Goal: Task Accomplishment & Management: Manage account settings

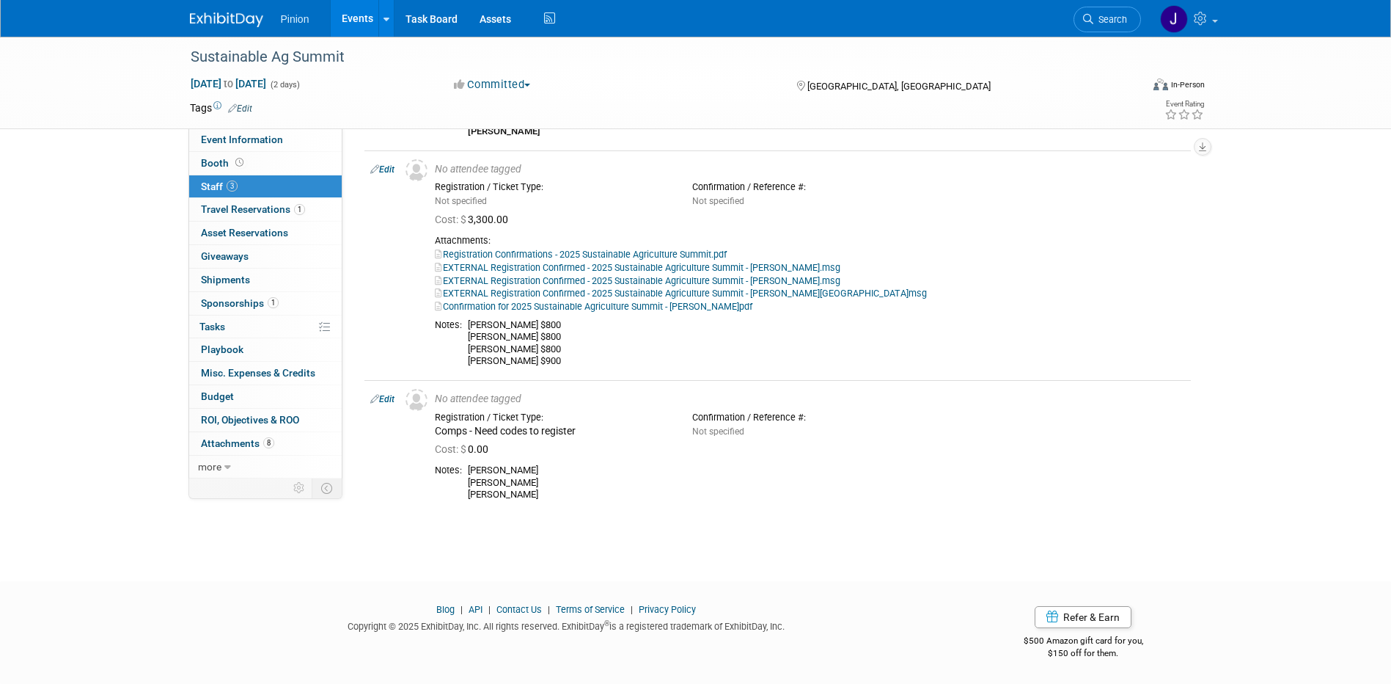
click at [230, 10] on link at bounding box center [235, 13] width 91 height 12
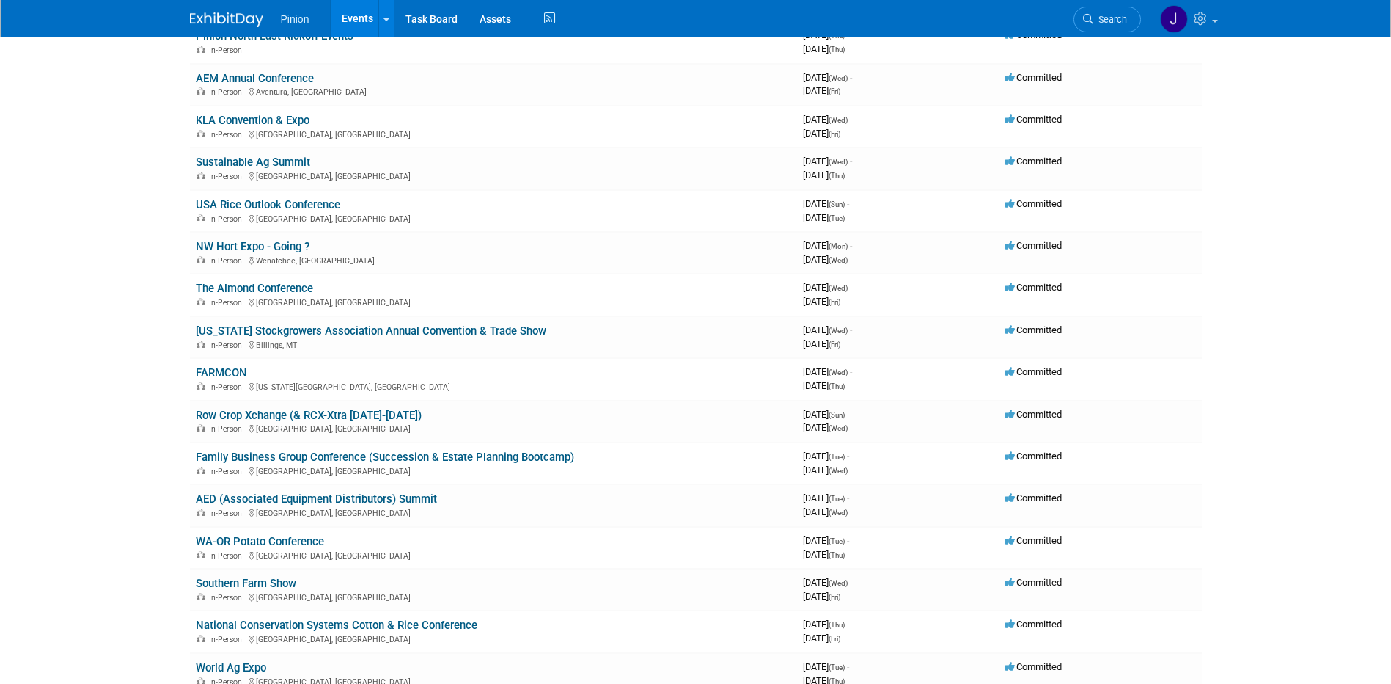
scroll to position [855, 0]
click at [422, 493] on link "AED (Associated Equipment Distributors) Summit" at bounding box center [316, 496] width 241 height 13
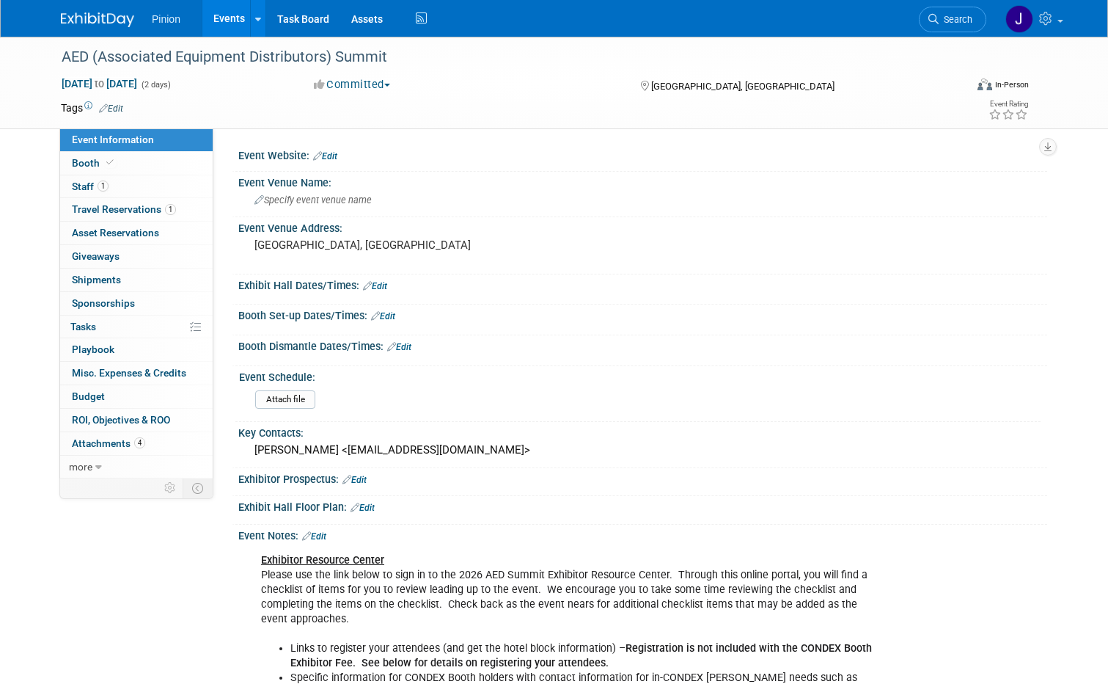
click at [355, 484] on link "Edit" at bounding box center [355, 480] width 24 height 10
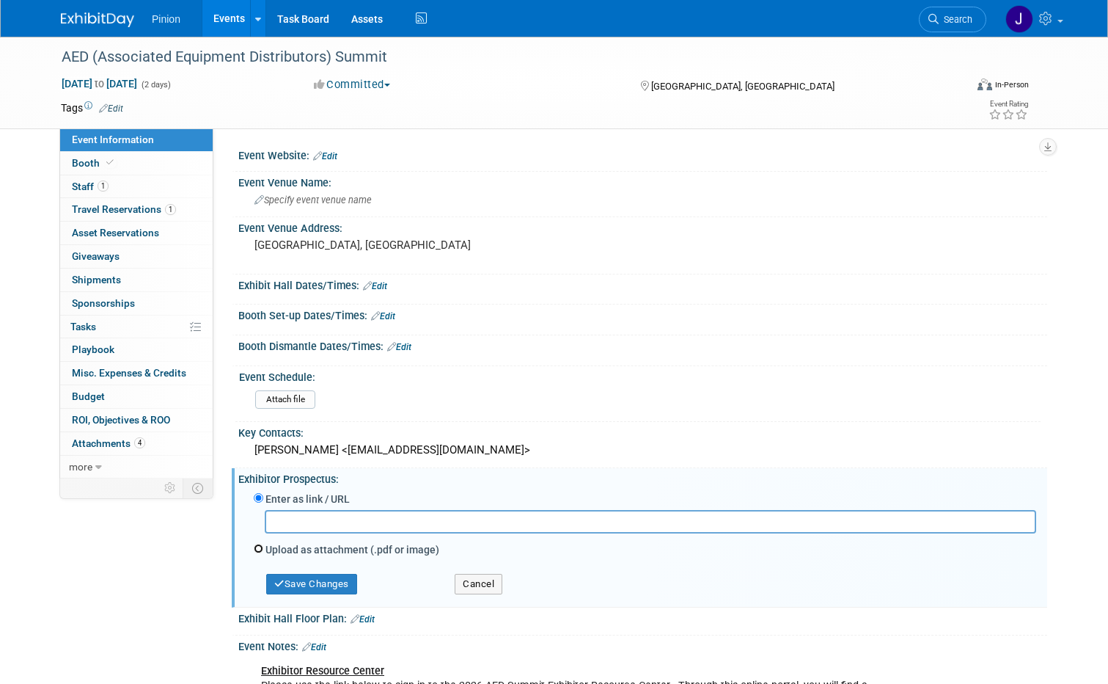
click at [254, 547] on input "Upload as attachment (.pdf or image)" at bounding box center [259, 549] width 10 height 10
radio input "true"
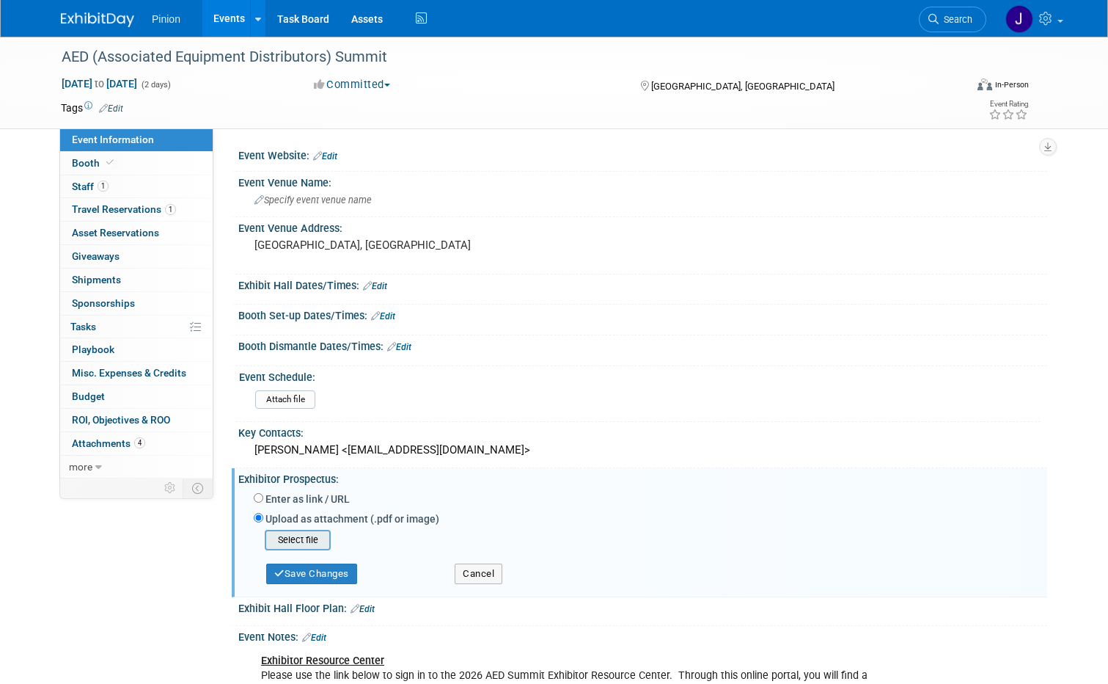
click at [285, 545] on input "file" at bounding box center [242, 540] width 175 height 18
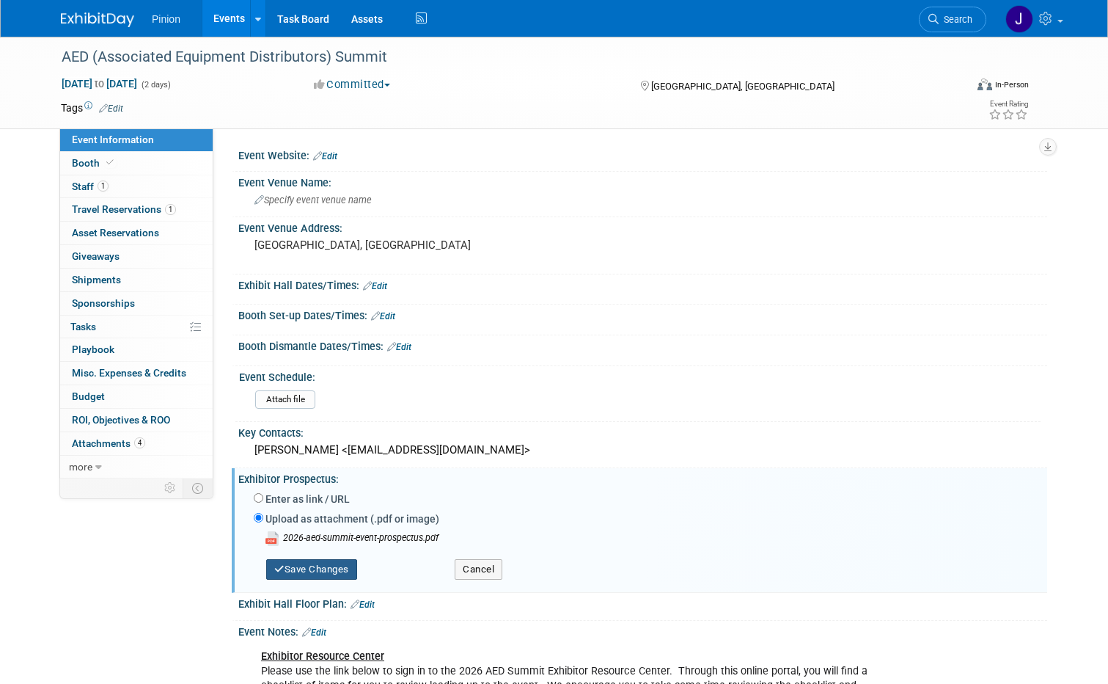
click at [319, 572] on button "Save Changes" at bounding box center [311, 569] width 91 height 21
